Goal: Find specific page/section: Find specific page/section

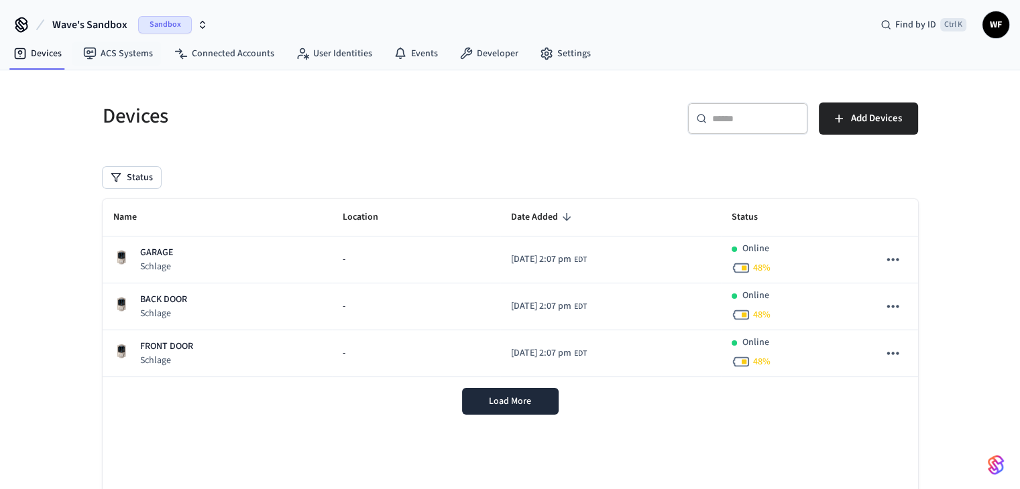
click at [103, 22] on span "Wave's Sandbox" at bounding box center [89, 25] width 75 height 16
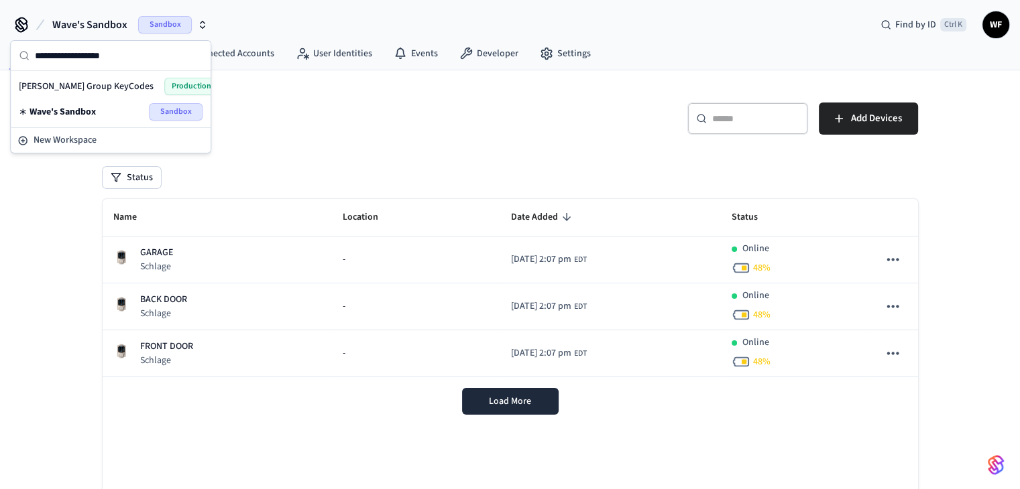
click at [105, 89] on span "[PERSON_NAME] Group KeyCodes" at bounding box center [86, 86] width 135 height 13
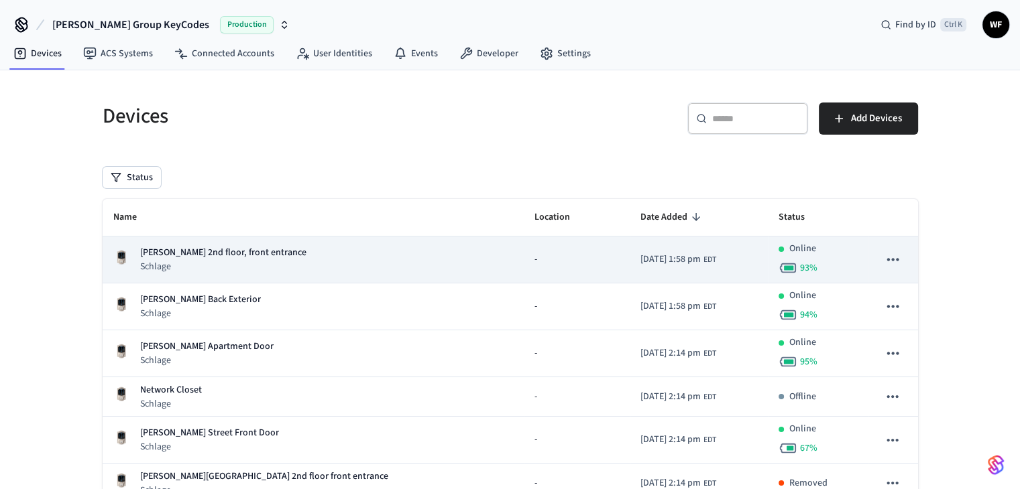
scroll to position [190, 0]
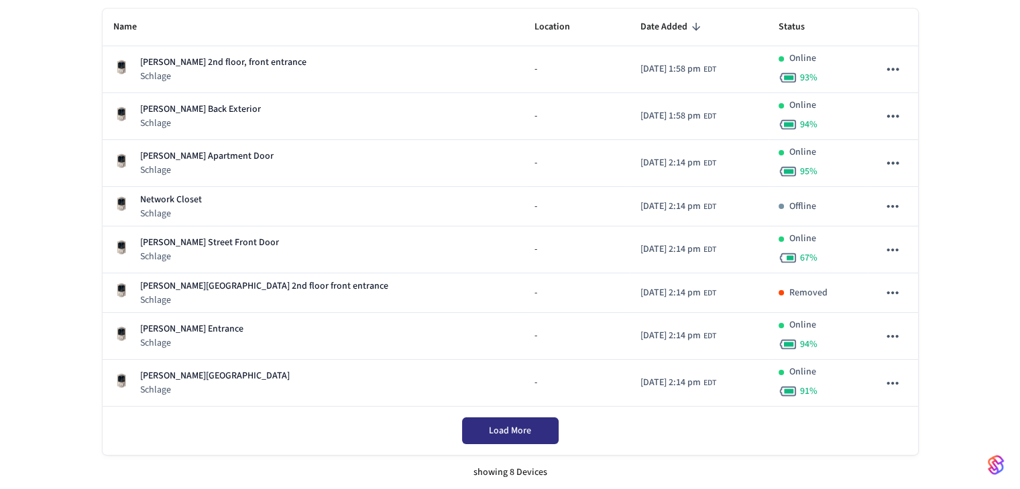
click at [489, 424] on span "Load More" at bounding box center [510, 430] width 42 height 13
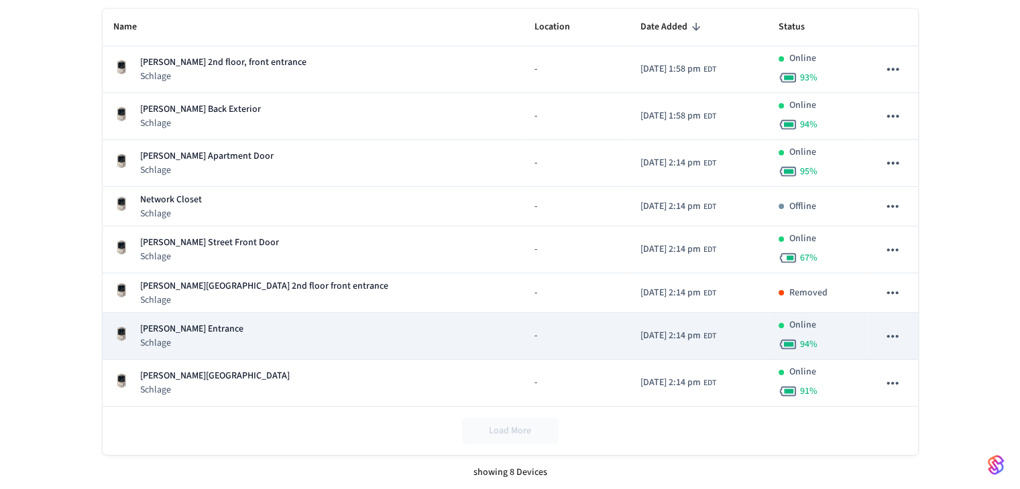
drag, startPoint x: 252, startPoint y: 339, endPoint x: 190, endPoint y: 333, distance: 62.0
click at [190, 333] on p "[PERSON_NAME] Entrance" at bounding box center [191, 329] width 103 height 14
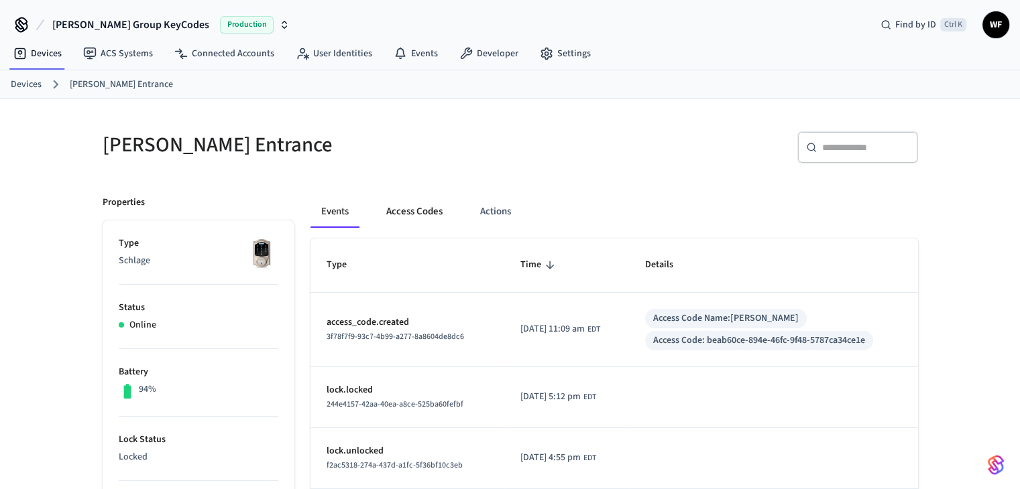
click at [401, 207] on button "Access Codes" at bounding box center [414, 212] width 78 height 32
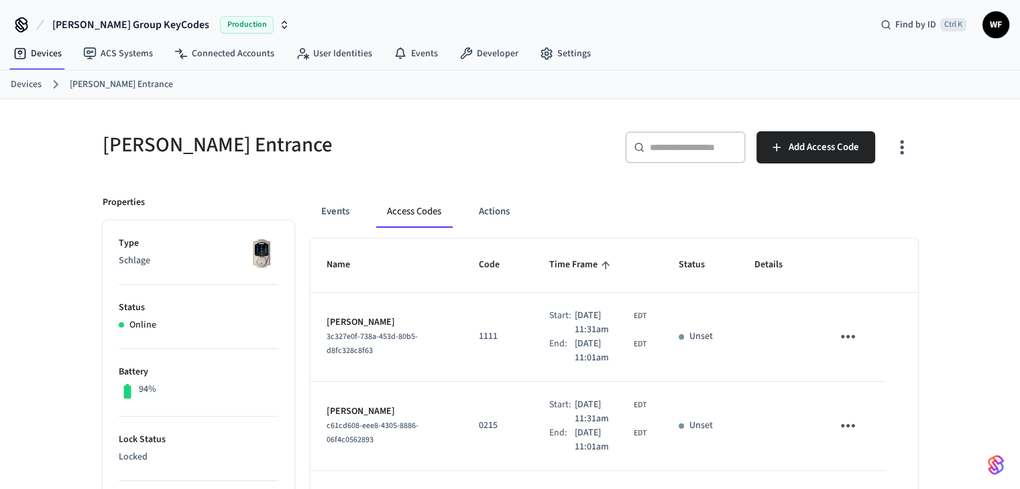
click at [30, 82] on link "Devices" at bounding box center [26, 85] width 31 height 14
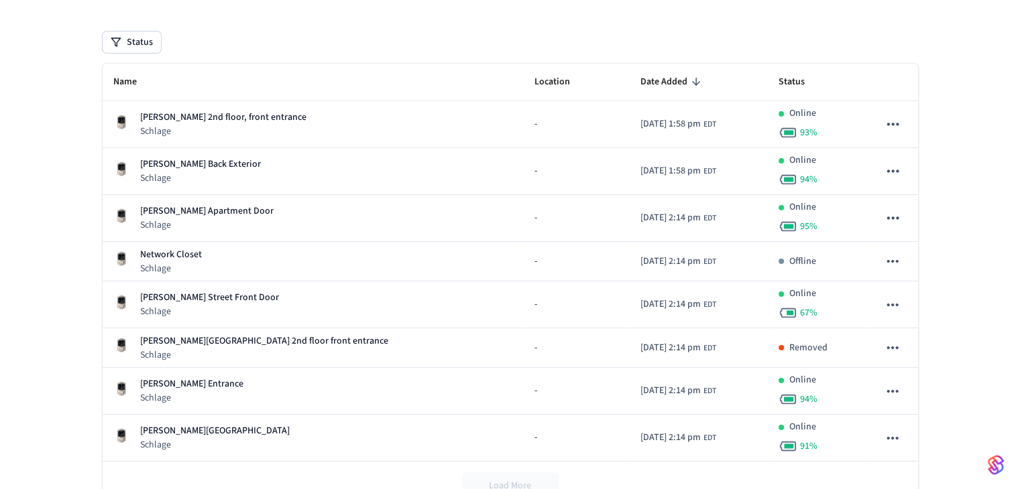
scroll to position [123, 0]
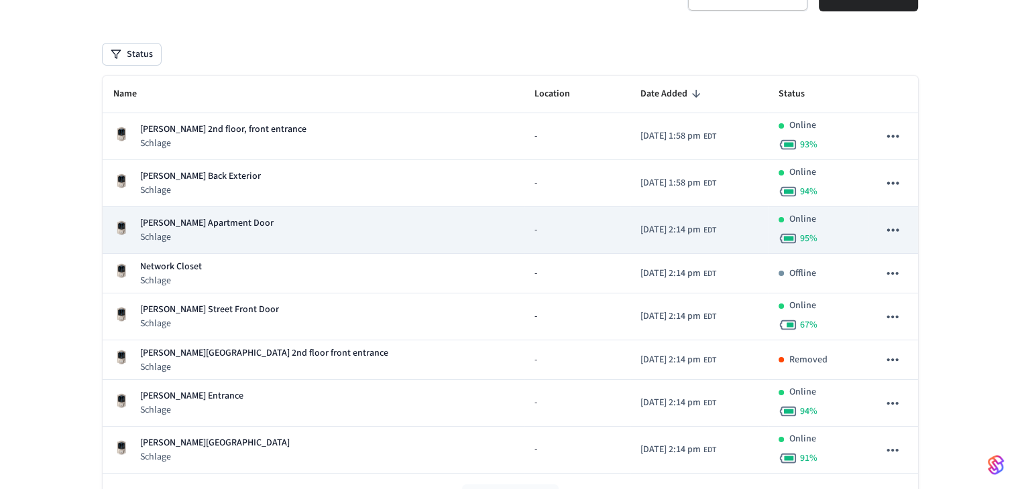
click at [216, 221] on p "[PERSON_NAME] Apartment Door" at bounding box center [206, 224] width 133 height 14
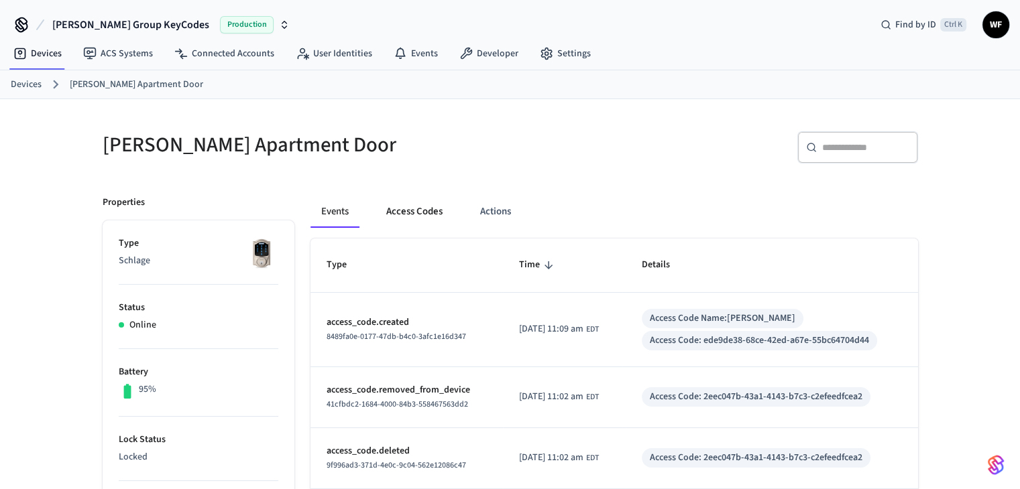
click at [439, 208] on button "Access Codes" at bounding box center [414, 212] width 78 height 32
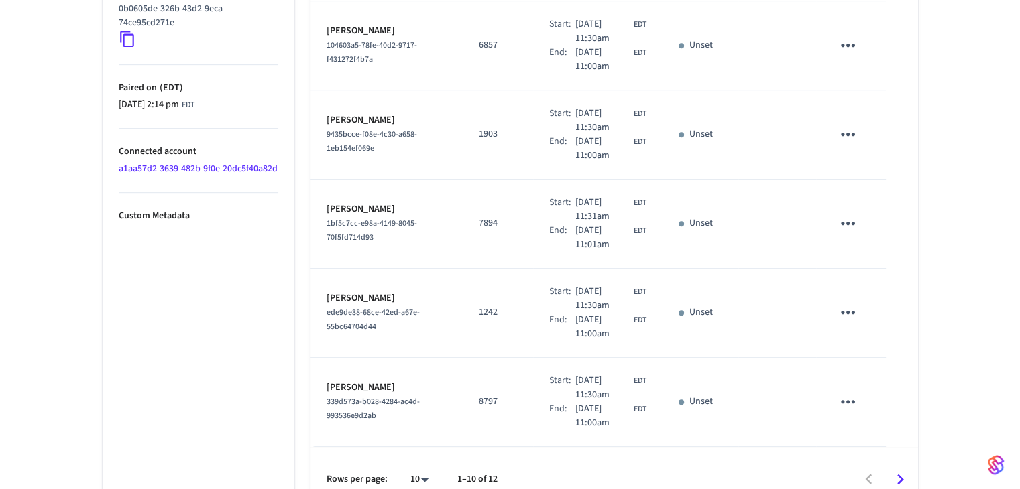
scroll to position [758, 0]
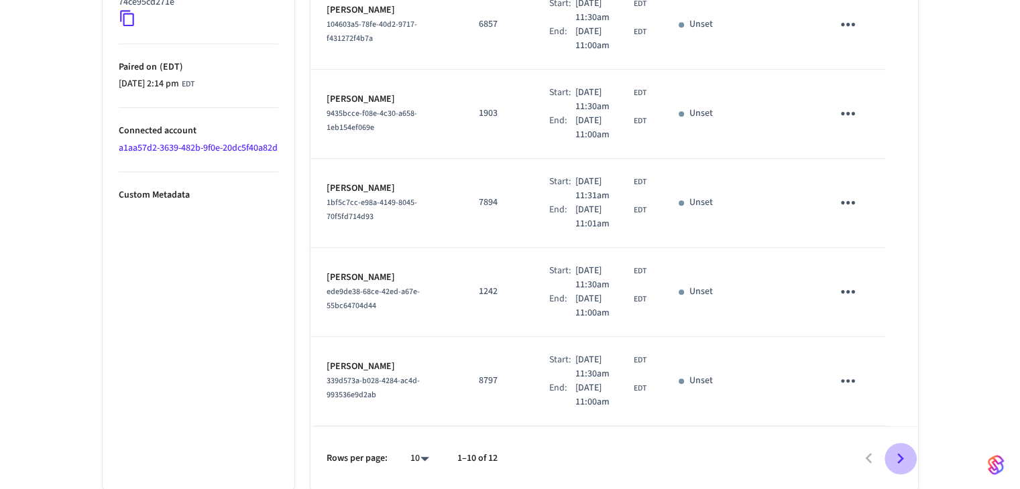
click at [903, 458] on icon "Go to next page" at bounding box center [900, 458] width 21 height 21
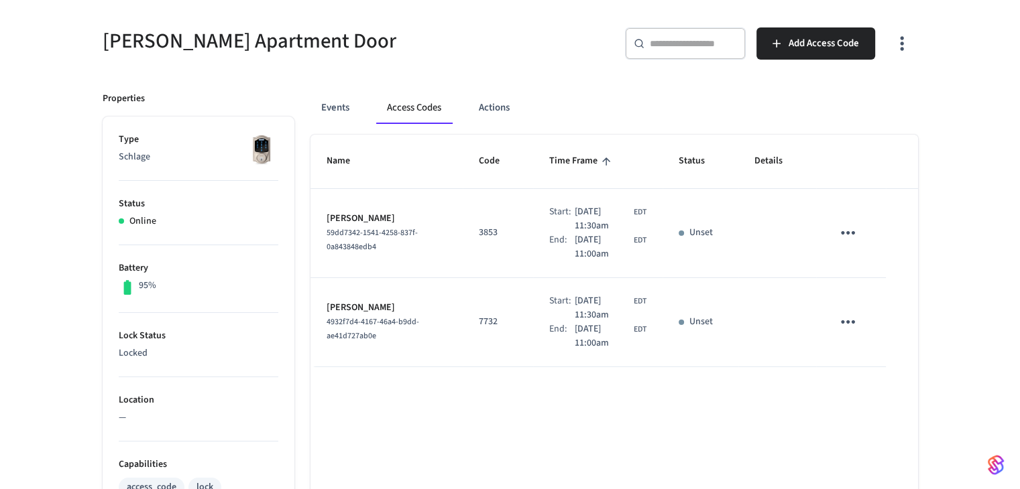
scroll to position [101, 0]
